Goal: Browse casually

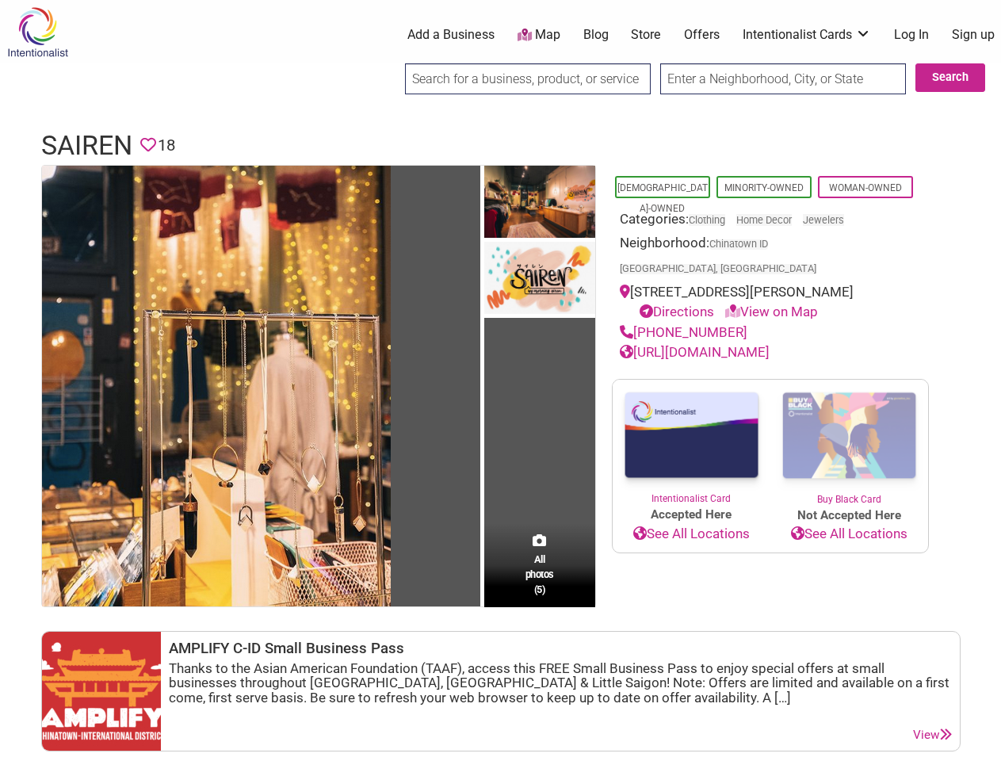
click at [500, 380] on td "All photos (5)" at bounding box center [539, 386] width 111 height 441
click at [216, 384] on img at bounding box center [216, 386] width 349 height 441
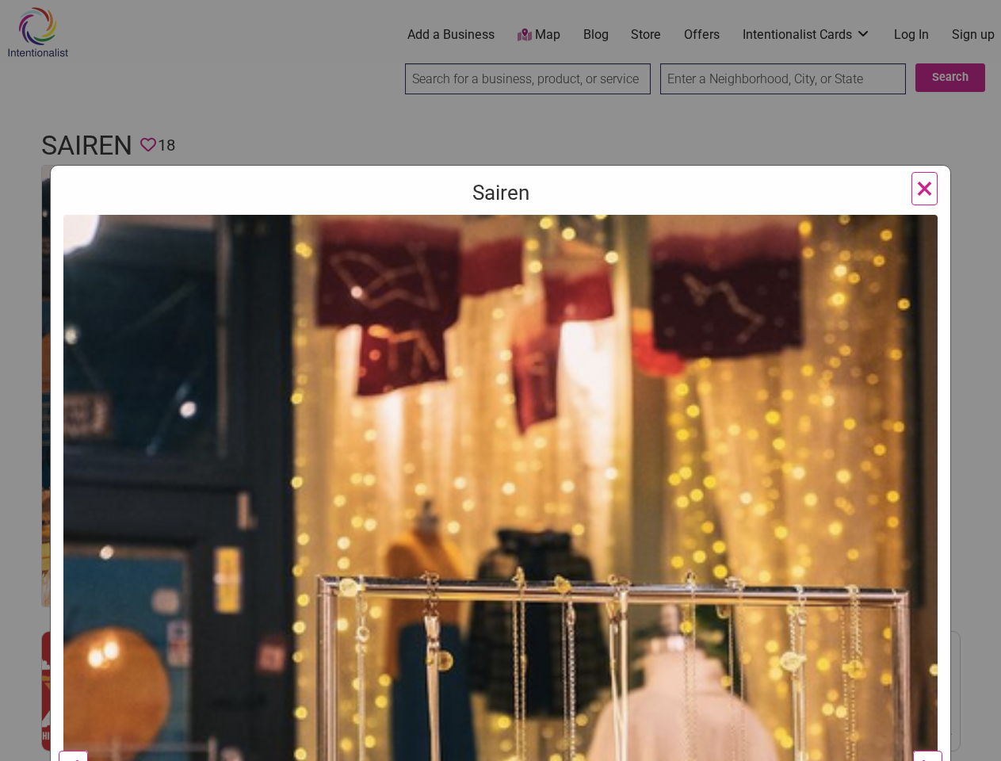
click at [540, 202] on h3 "Sairen" at bounding box center [500, 192] width 874 height 29
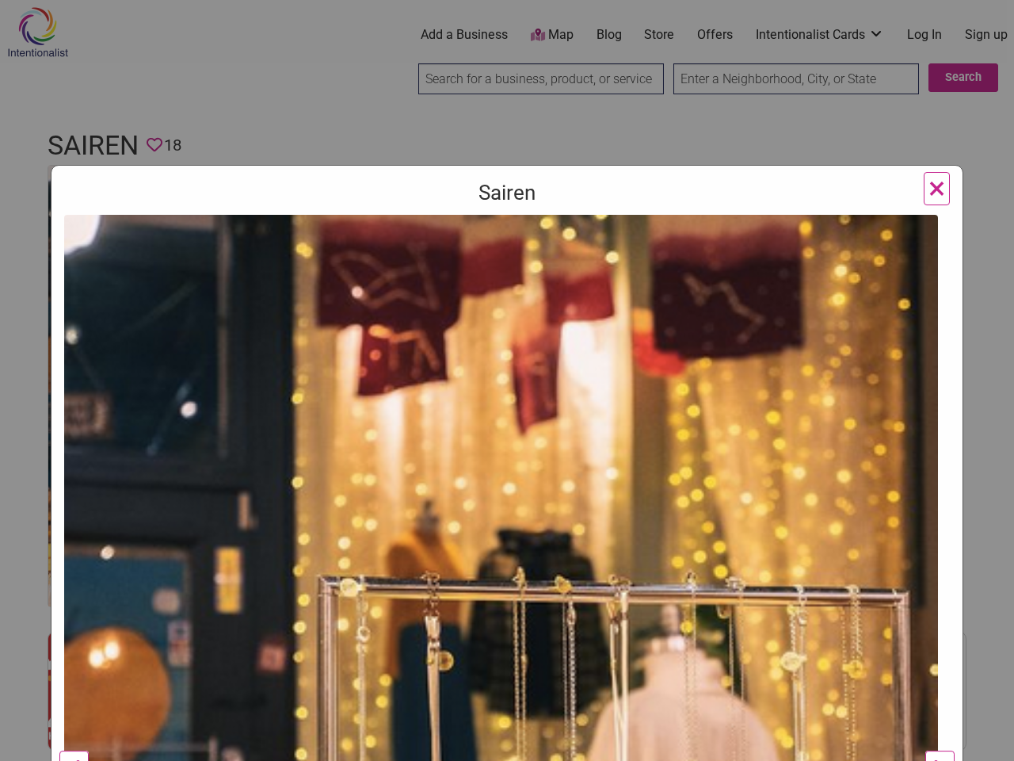
click at [540, 279] on img at bounding box center [501, 767] width 874 height 1105
click at [540, 564] on img at bounding box center [501, 767] width 874 height 1105
click at [501, 691] on img at bounding box center [501, 767] width 874 height 1105
click at [983, 742] on div "Sairen Previous Next 1 2 3 4 5 ×" at bounding box center [507, 380] width 1014 height 761
